Goal: Transaction & Acquisition: Subscribe to service/newsletter

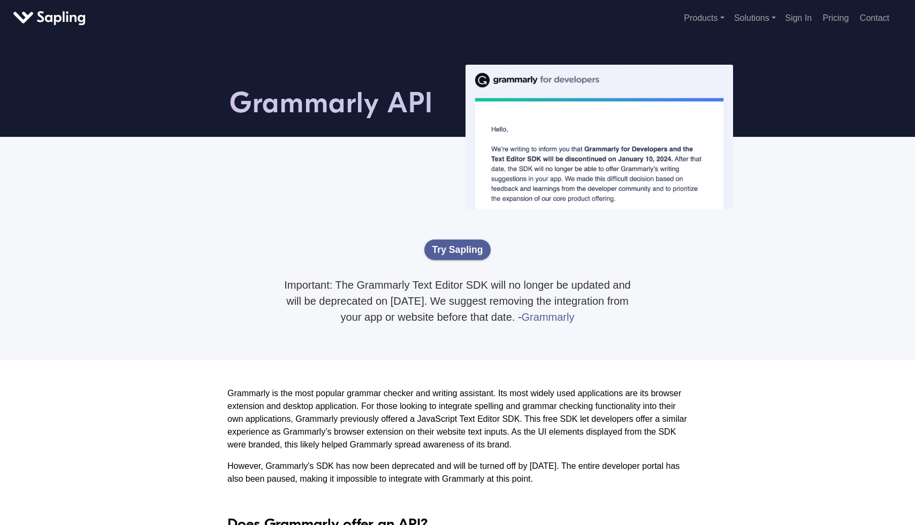
click at [429, 205] on div at bounding box center [308, 209] width 313 height 145
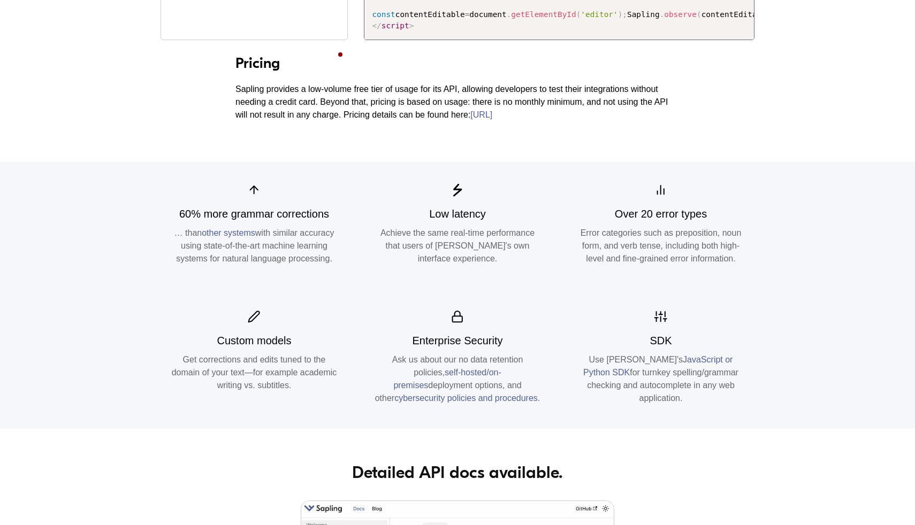
scroll to position [1315, 0]
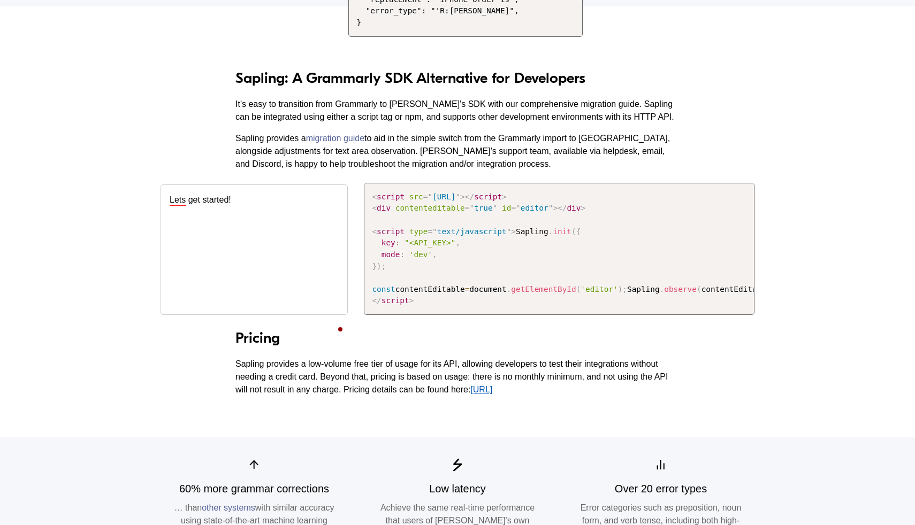
click at [492, 394] on link "[URL]" at bounding box center [481, 389] width 22 height 9
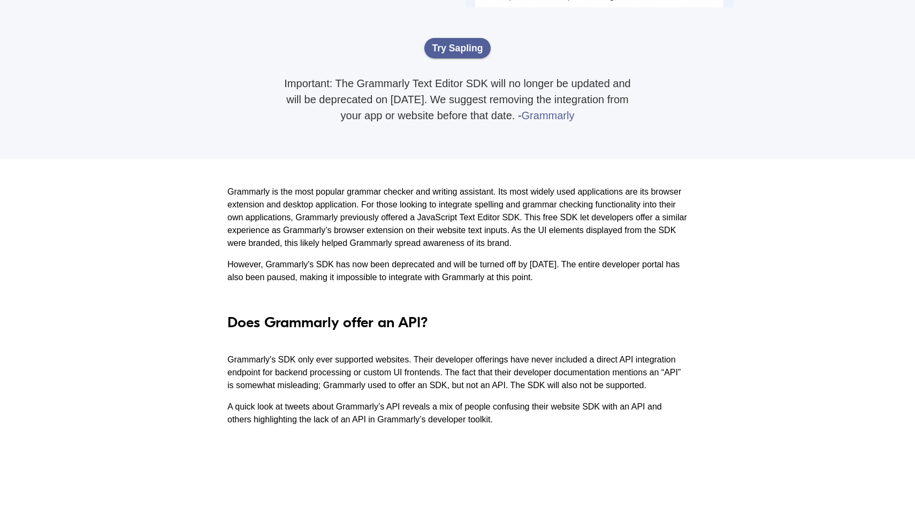
scroll to position [0, 0]
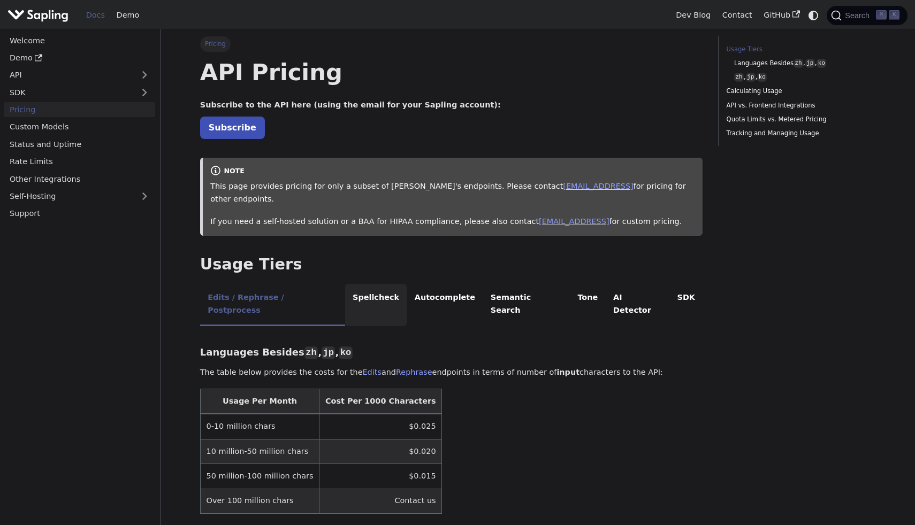
click at [370, 286] on li "Spellcheck" at bounding box center [376, 305] width 62 height 42
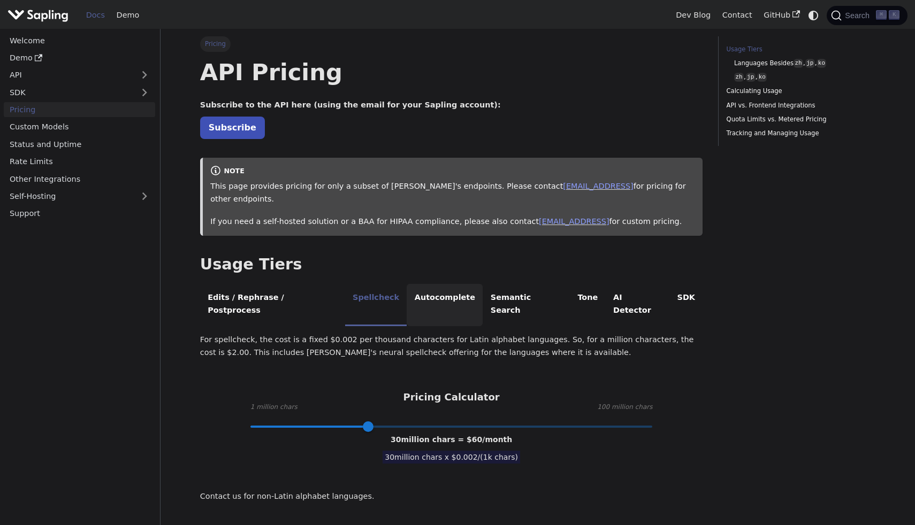
click at [416, 287] on li "Autocomplete" at bounding box center [444, 305] width 76 height 42
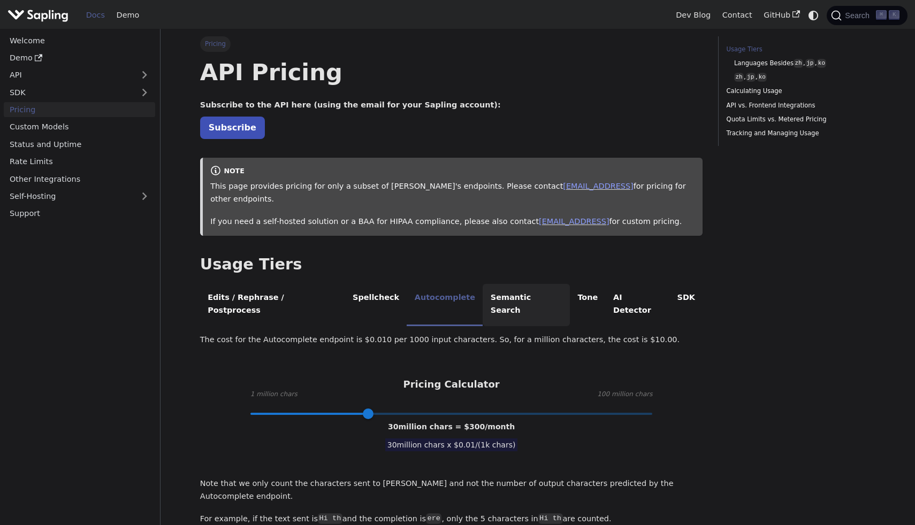
click at [482, 288] on li "Semantic Search" at bounding box center [525, 305] width 87 height 42
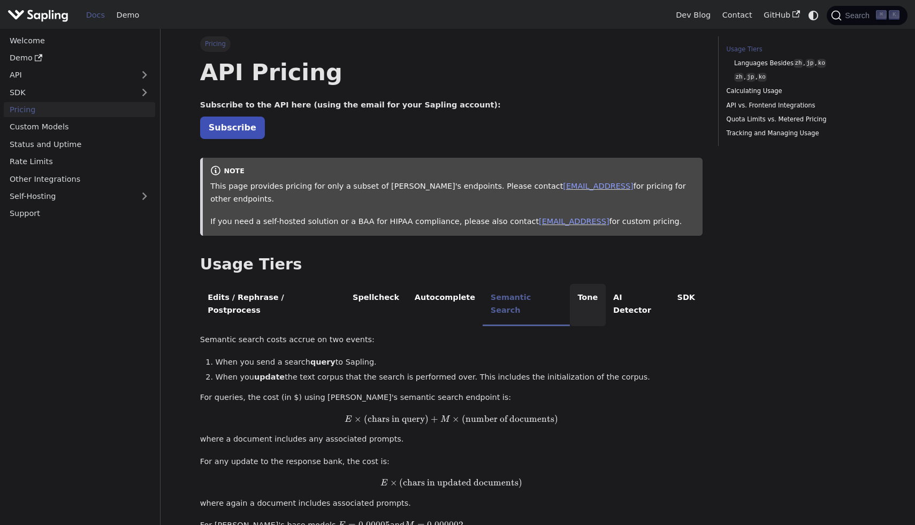
click at [570, 295] on li "Tone" at bounding box center [588, 305] width 36 height 42
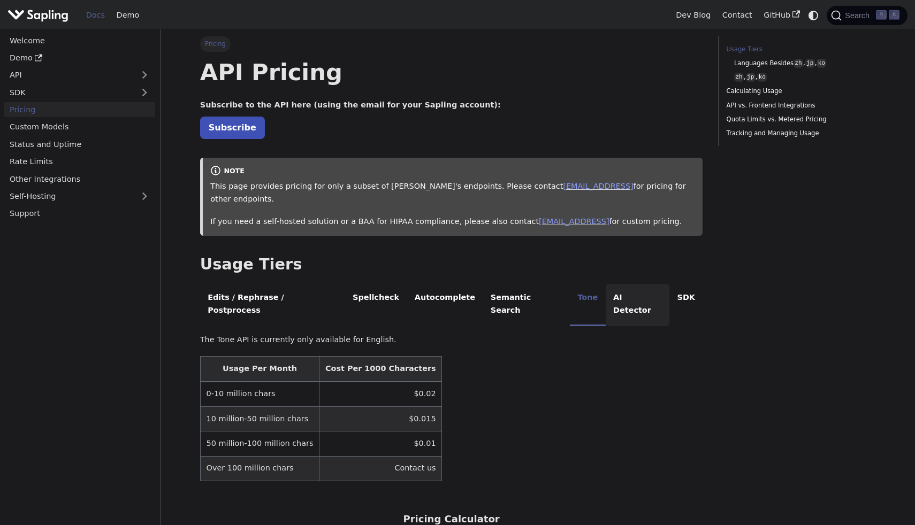
click at [605, 291] on li "AI Detector" at bounding box center [637, 305] width 64 height 42
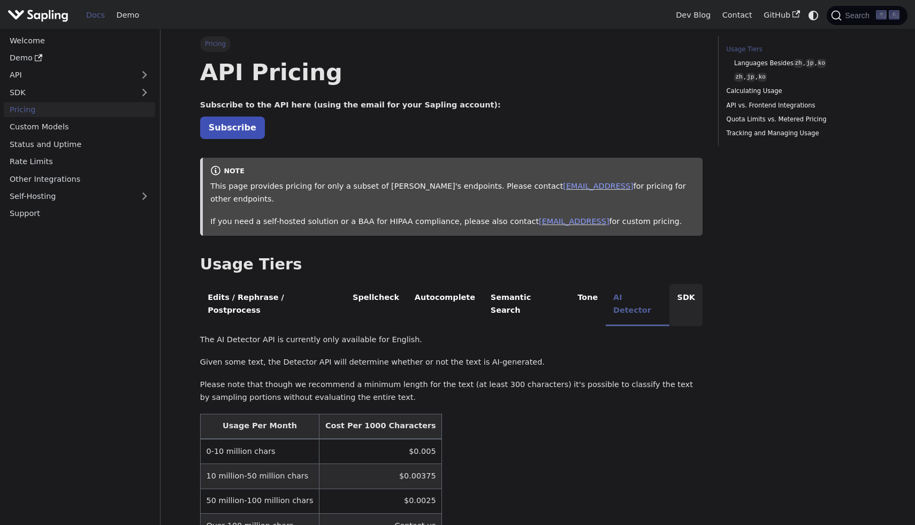
click at [669, 290] on li "SDK" at bounding box center [685, 305] width 33 height 42
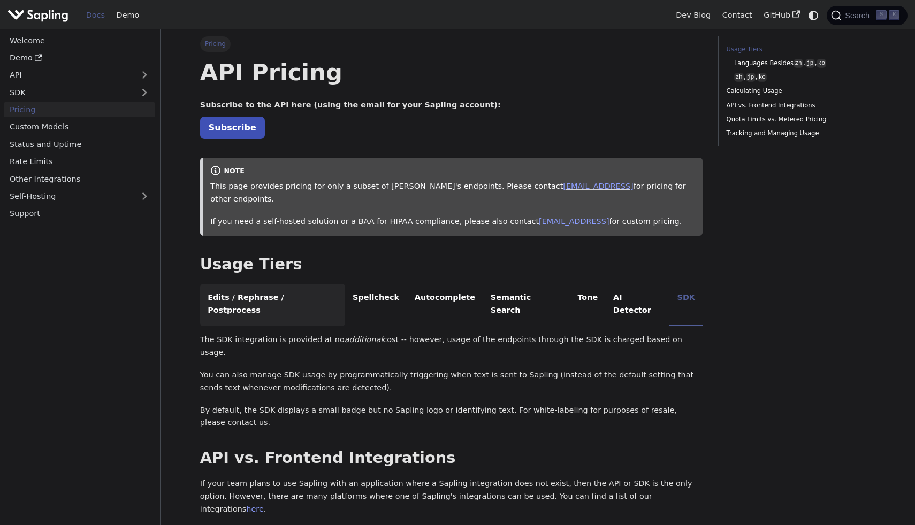
click at [243, 286] on li "Edits / Rephrase / Postprocess" at bounding box center [272, 305] width 145 height 42
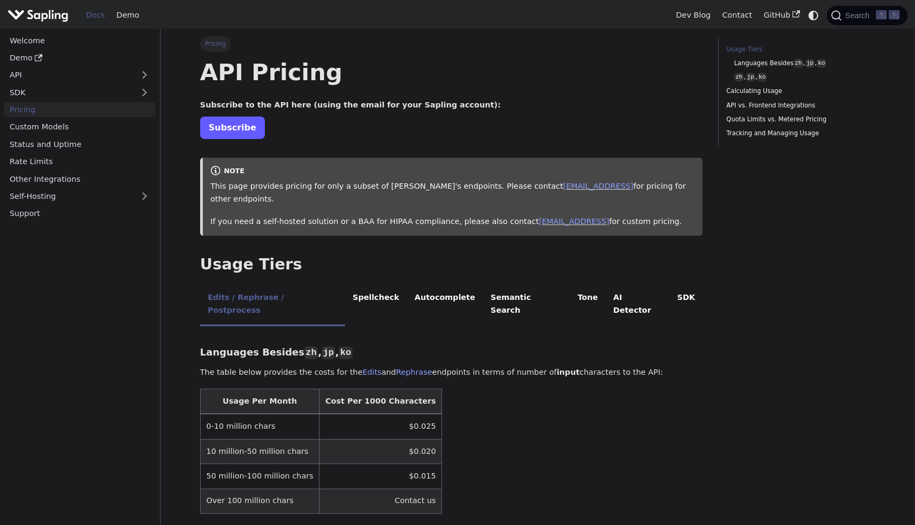
click at [232, 129] on link "Subscribe" at bounding box center [232, 128] width 65 height 22
